Goal: Task Accomplishment & Management: Use online tool/utility

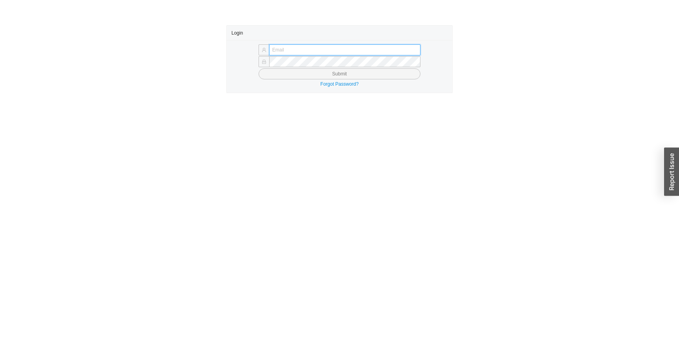
type input "michalt@qualitybath.com"
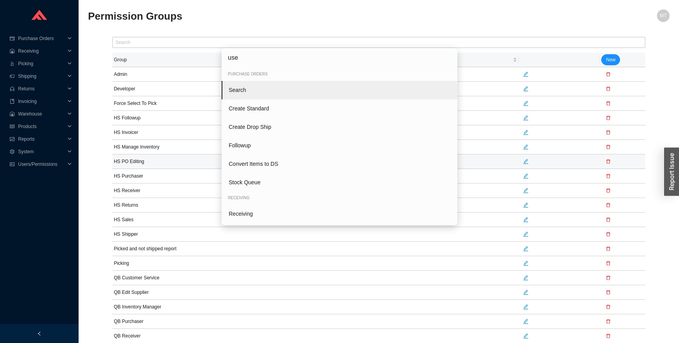
type input "user"
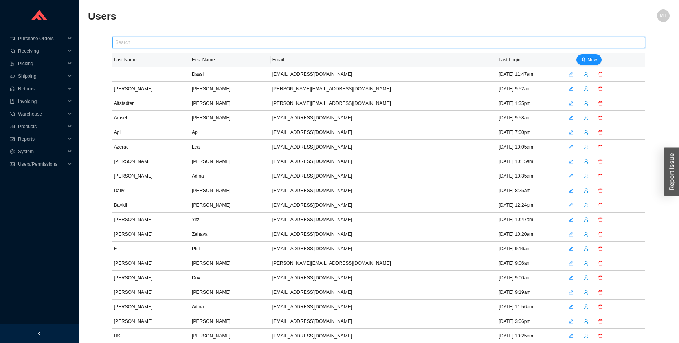
click at [154, 39] on input "text" at bounding box center [378, 42] width 533 height 11
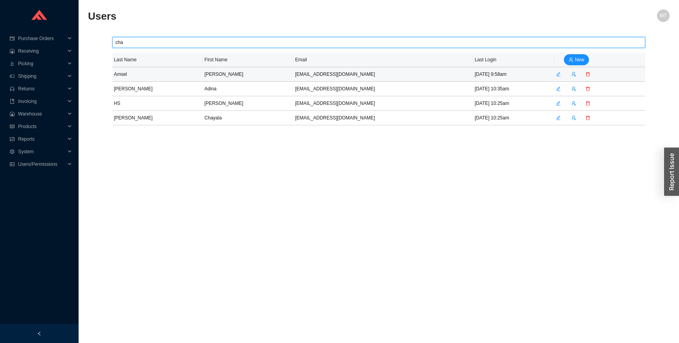
type input "cha"
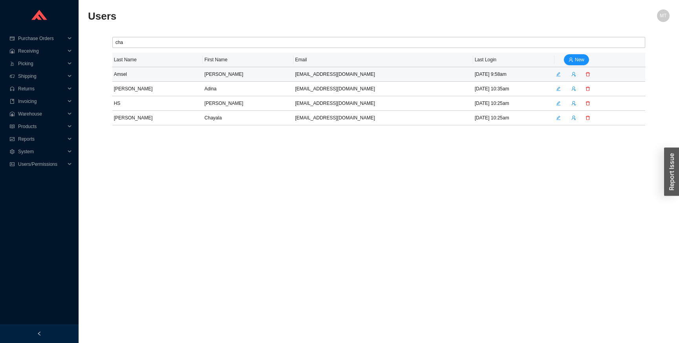
click at [556, 75] on icon "edit" at bounding box center [558, 74] width 5 height 5
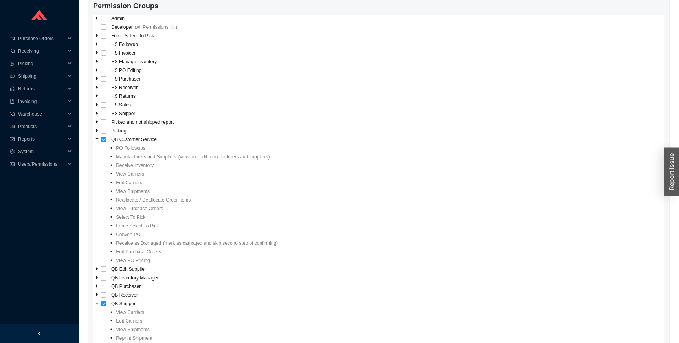
scroll to position [165, 0]
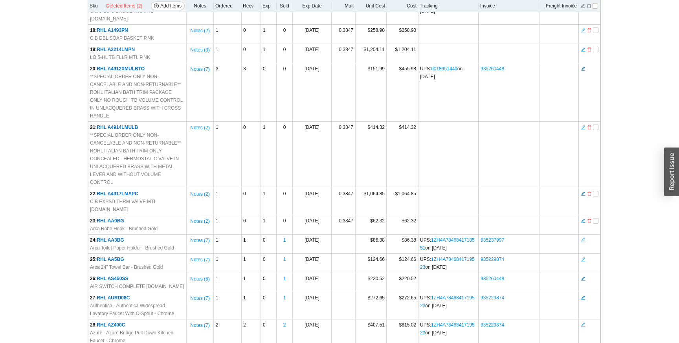
scroll to position [398, 0]
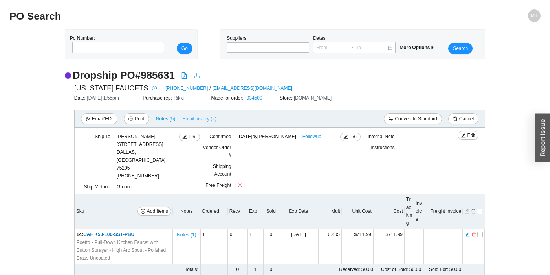
scroll to position [41, 0]
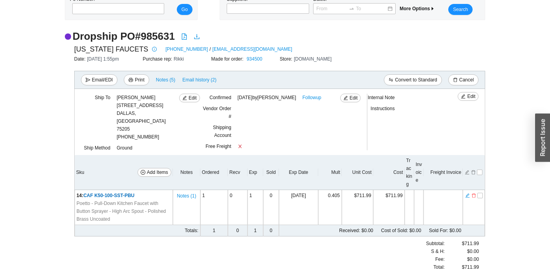
scroll to position [39, 0]
click at [309, 97] on link "Followup" at bounding box center [312, 97] width 19 height 8
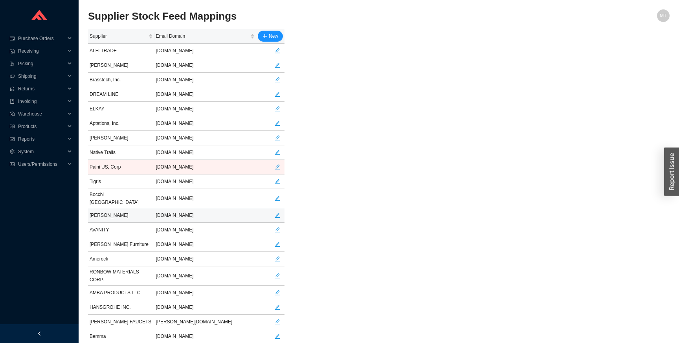
scroll to position [159, 0]
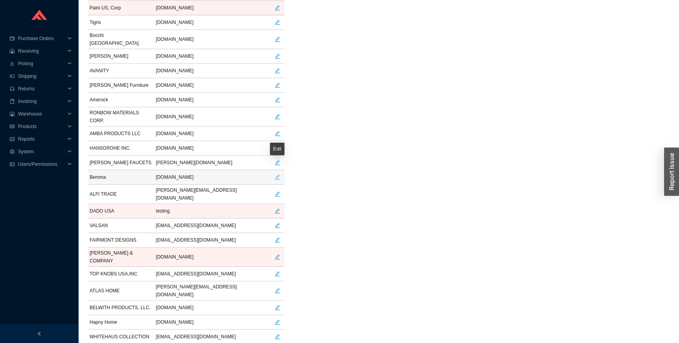
click at [278, 175] on icon "edit" at bounding box center [277, 177] width 5 height 5
click at [186, 170] on td "bemmadesign.com" at bounding box center [205, 177] width 102 height 15
click at [409, 152] on div "Supplier Email Domain New ALFI TRADE alfitrade.com BARCLAY barclayproducts.com …" at bounding box center [379, 114] width 582 height 489
click at [409, 147] on div "Supplier Email Domain New ALFI TRADE alfitrade.com BARCLAY barclayproducts.com …" at bounding box center [379, 114] width 582 height 489
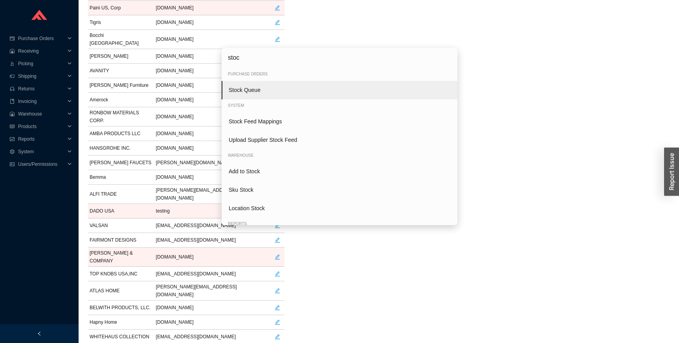
type input "stock"
